Goal: Task Accomplishment & Management: Use online tool/utility

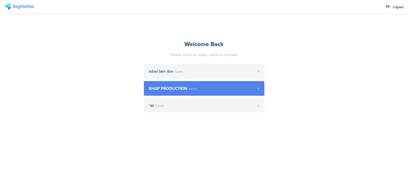
click at [220, 87] on span "SHAP PRODUCTION Admin" at bounding box center [203, 89] width 109 height 4
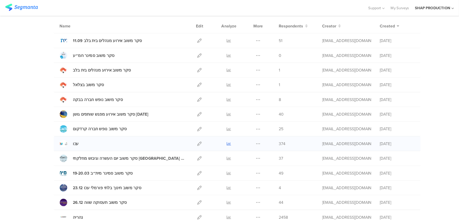
scroll to position [43, 0]
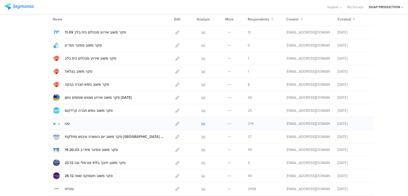
click at [205, 122] on icon at bounding box center [204, 124] width 4 height 4
click at [178, 124] on icon at bounding box center [178, 124] width 4 height 4
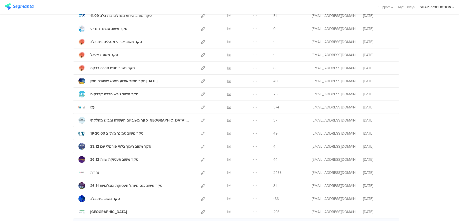
scroll to position [0, 0]
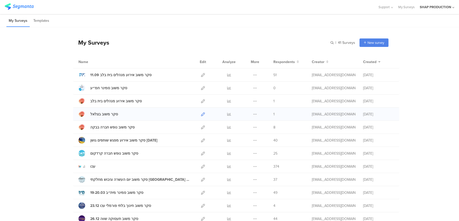
click at [204, 113] on icon at bounding box center [203, 114] width 4 height 4
click at [201, 87] on icon at bounding box center [203, 88] width 4 height 4
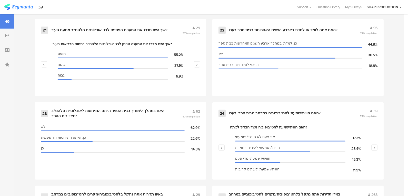
scroll to position [938, 0]
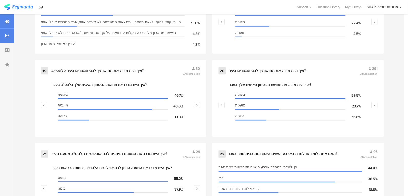
click at [6, 36] on icon at bounding box center [7, 36] width 4 height 4
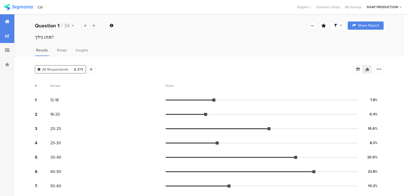
click at [7, 22] on icon at bounding box center [7, 21] width 5 height 4
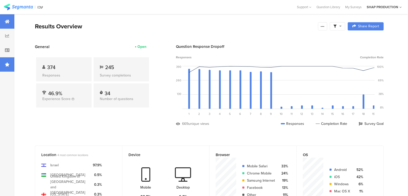
click at [9, 63] on icon at bounding box center [7, 65] width 5 height 4
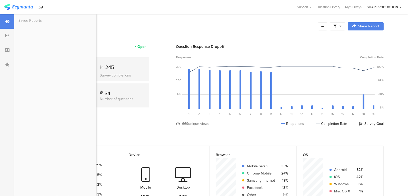
click at [6, 22] on icon at bounding box center [7, 21] width 5 height 4
click at [8, 23] on icon at bounding box center [7, 21] width 5 height 4
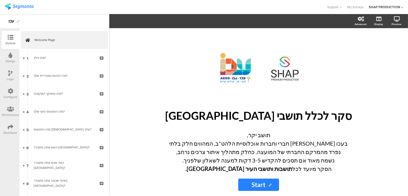
click at [8, 95] on div "Configure" at bounding box center [11, 97] width 14 height 5
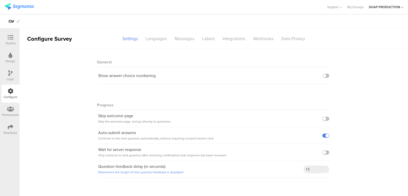
click at [139, 60] on div "General" at bounding box center [213, 60] width 231 height 13
click at [11, 126] on icon at bounding box center [11, 127] width 6 height 6
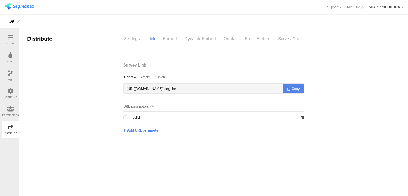
click at [8, 113] on div "Permissions" at bounding box center [10, 115] width 17 height 5
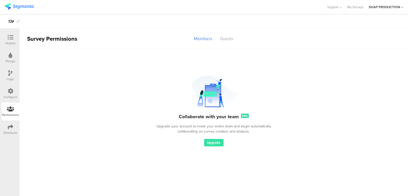
click at [9, 94] on icon at bounding box center [11, 91] width 6 height 6
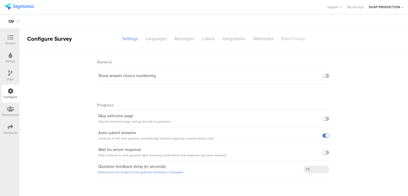
click at [297, 41] on div "Data Privacy" at bounding box center [293, 38] width 31 height 9
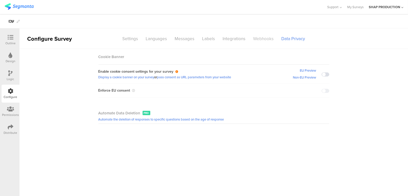
click at [258, 37] on div "Webhooks" at bounding box center [264, 38] width 28 height 9
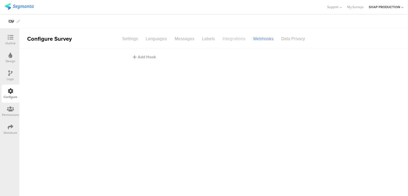
click at [237, 38] on div "Integrations" at bounding box center [234, 38] width 31 height 9
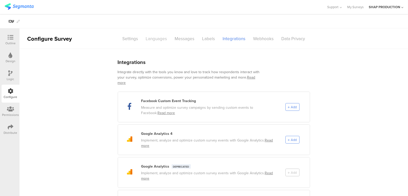
click at [158, 35] on div "Languages" at bounding box center [156, 38] width 29 height 9
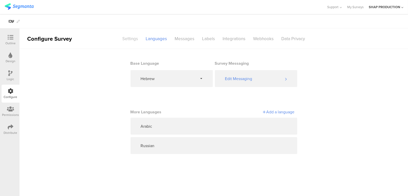
click at [134, 38] on div "Settings" at bounding box center [130, 38] width 23 height 9
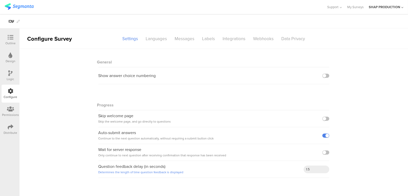
click at [7, 127] on div "Distribute" at bounding box center [11, 130] width 18 height 18
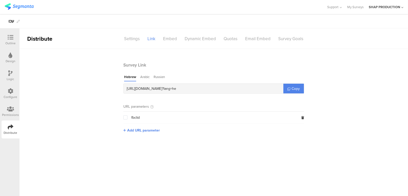
click at [10, 109] on icon at bounding box center [10, 109] width 7 height 6
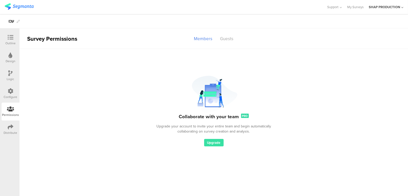
click at [8, 36] on icon at bounding box center [11, 38] width 6 height 6
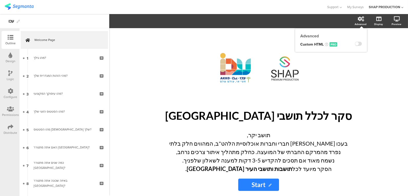
click at [363, 23] on div "Advanced" at bounding box center [361, 24] width 12 height 4
click at [9, 57] on icon at bounding box center [11, 56] width 4 height 6
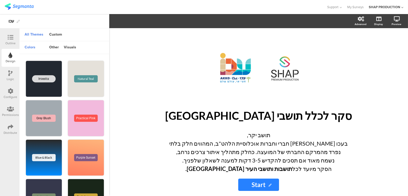
click at [8, 74] on icon at bounding box center [10, 74] width 4 height 6
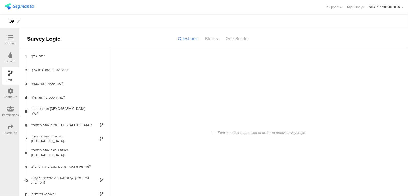
click at [11, 95] on div at bounding box center [11, 91] width 6 height 6
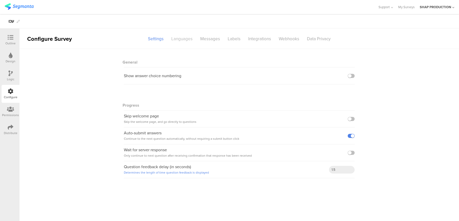
click at [180, 36] on div "Languages" at bounding box center [181, 38] width 29 height 9
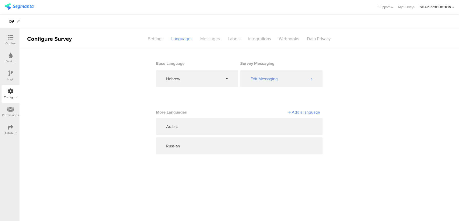
click at [216, 41] on div "Messages" at bounding box center [209, 38] width 27 height 9
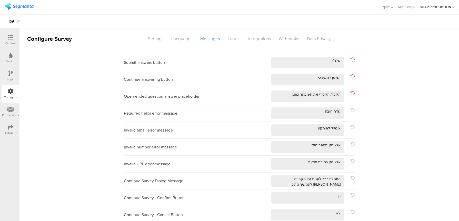
click at [232, 41] on div "Labels" at bounding box center [234, 38] width 21 height 9
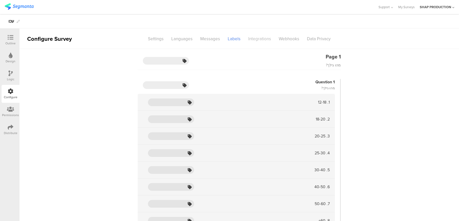
click at [258, 41] on div "Integrations" at bounding box center [259, 38] width 31 height 9
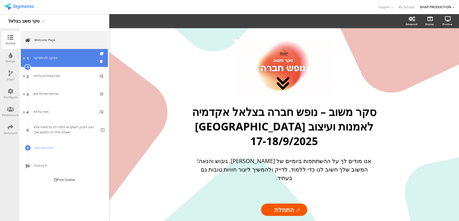
click at [61, 58] on div "הפקה ולוגיסטיקה" at bounding box center [64, 57] width 61 height 5
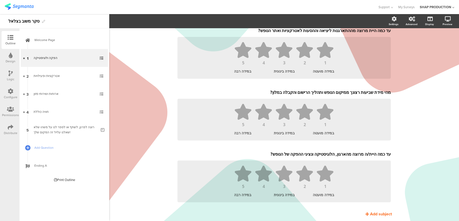
scroll to position [59, 0]
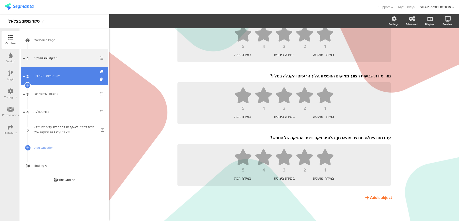
click at [68, 67] on link "2 אטרקציות ופעילויות" at bounding box center [64, 76] width 87 height 18
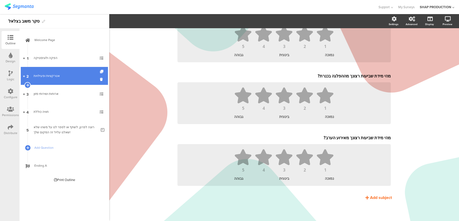
click at [68, 67] on link "2 אטרקציות ופעילויות" at bounding box center [64, 76] width 87 height 18
click at [63, 78] on link "2 אטרקציות ופעילויות" at bounding box center [64, 76] width 87 height 18
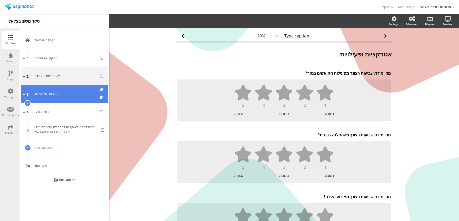
click at [67, 97] on link "3 ארוחות ושירותי מזון" at bounding box center [64, 94] width 87 height 18
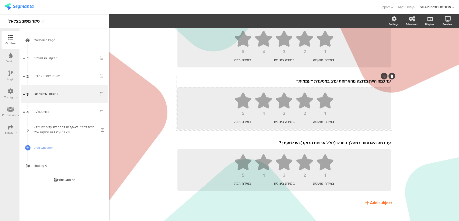
scroll to position [59, 0]
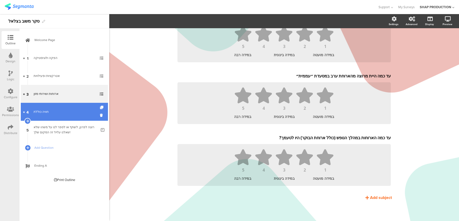
click at [77, 113] on div "חוויה כוללת" at bounding box center [64, 111] width 61 height 5
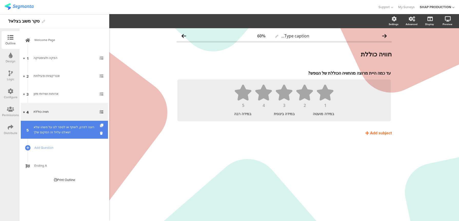
click at [74, 129] on div "רוצה לפרגן, לשתף או לספר לנו על משהו שלא שאלנו עליו? זה המקום שלך!" at bounding box center [65, 130] width 63 height 10
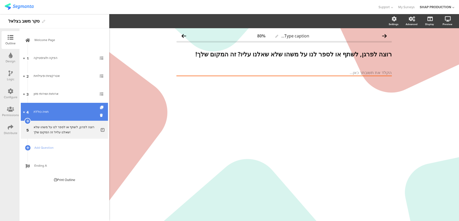
click at [74, 108] on link "4 חוויה כוללת" at bounding box center [64, 112] width 87 height 18
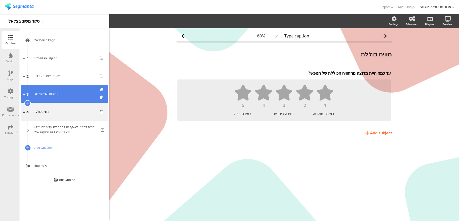
click at [74, 95] on div "ארוחות ושירותי מזון" at bounding box center [64, 93] width 61 height 5
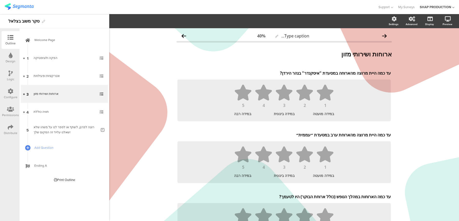
scroll to position [59, 0]
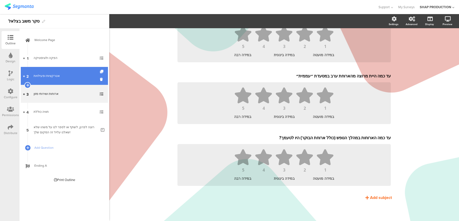
click at [58, 69] on link "2 אטרקציות ופעילויות" at bounding box center [64, 76] width 87 height 18
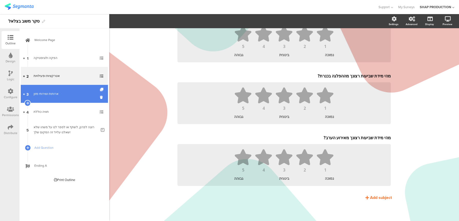
click at [66, 101] on link "3 ארוחות ושירותי מזון" at bounding box center [64, 94] width 87 height 18
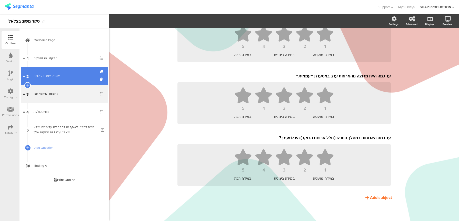
click at [69, 74] on div "אטרקציות ופעילויות" at bounding box center [64, 75] width 61 height 5
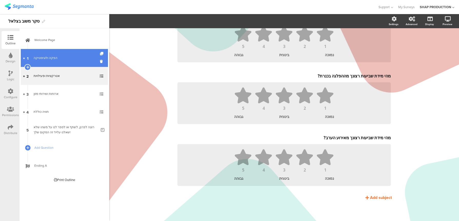
click at [75, 54] on link "1 הפקה ולוגיסטיקה" at bounding box center [64, 58] width 87 height 18
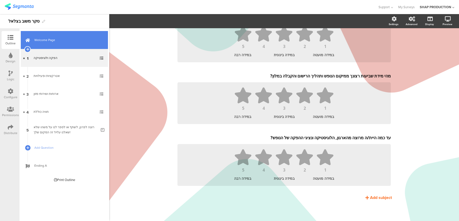
click at [68, 37] on link "Welcome Page" at bounding box center [64, 40] width 87 height 18
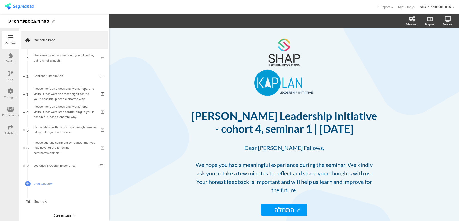
click at [7, 130] on div "Distribute" at bounding box center [11, 130] width 18 height 18
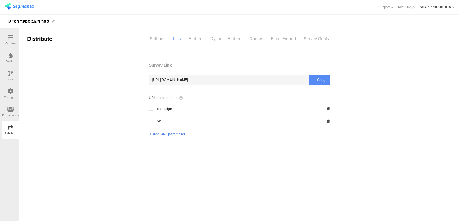
click at [316, 79] on link "Copy" at bounding box center [319, 80] width 21 height 10
click at [318, 83] on link "Copy" at bounding box center [319, 80] width 21 height 10
